Goal: Information Seeking & Learning: Learn about a topic

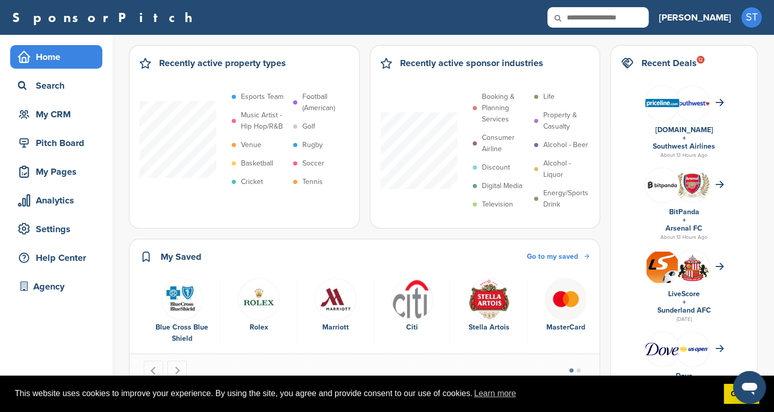
click at [484, 299] on img "5 of 6" at bounding box center [489, 299] width 42 height 42
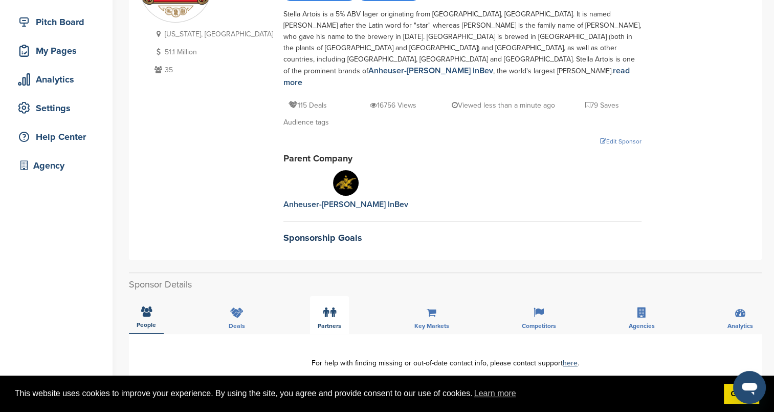
scroll to position [154, 0]
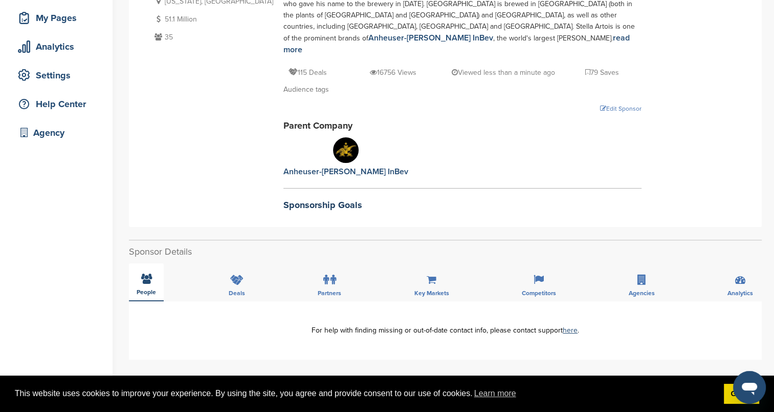
click at [146, 273] on icon at bounding box center [146, 278] width 11 height 10
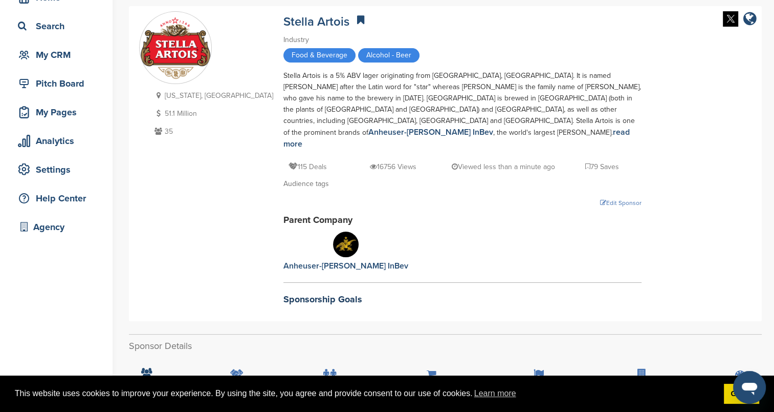
scroll to position [0, 0]
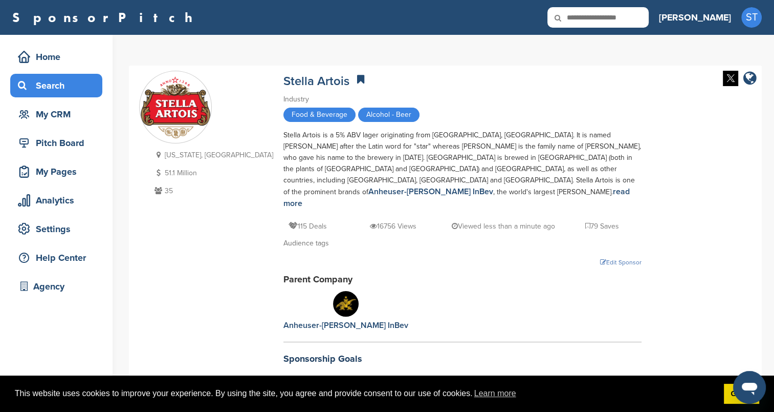
click at [63, 93] on div "Search" at bounding box center [58, 85] width 87 height 18
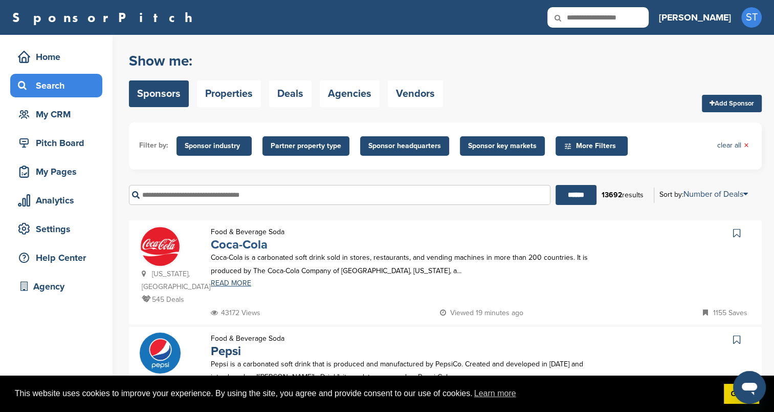
click at [262, 244] on link "Coca-Cola" at bounding box center [239, 244] width 57 height 15
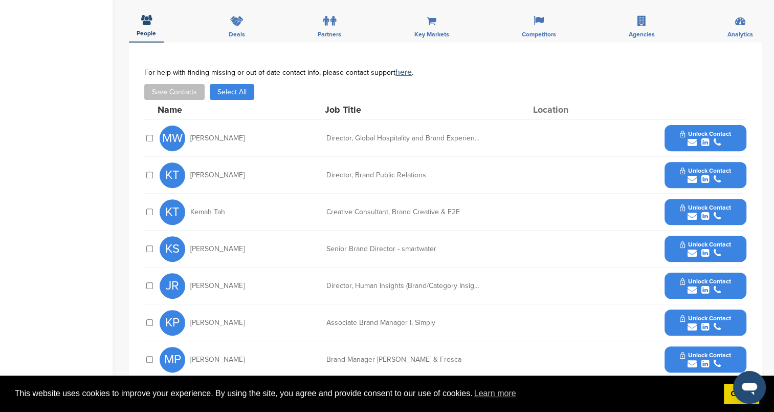
scroll to position [358, 0]
